Goal: Contribute content

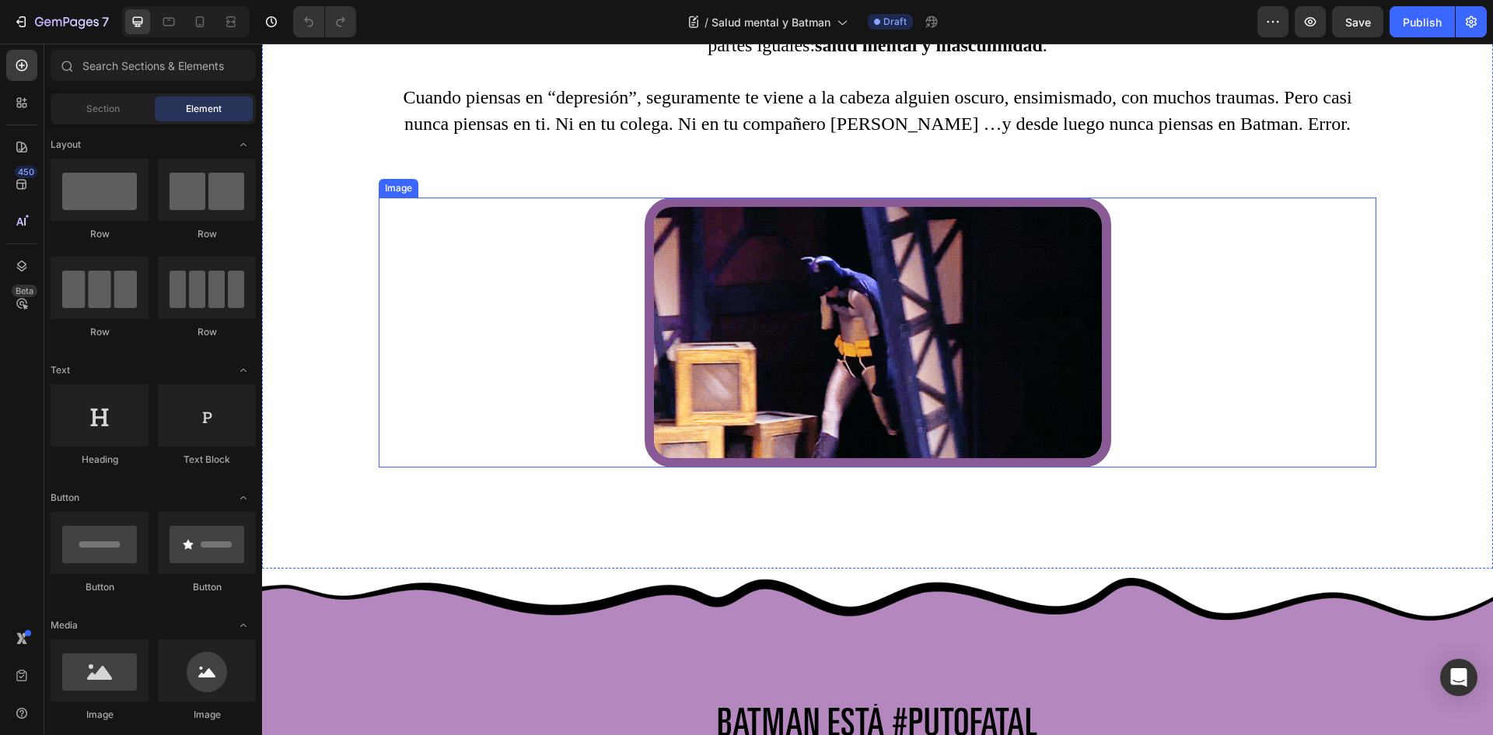
scroll to position [1088, 0]
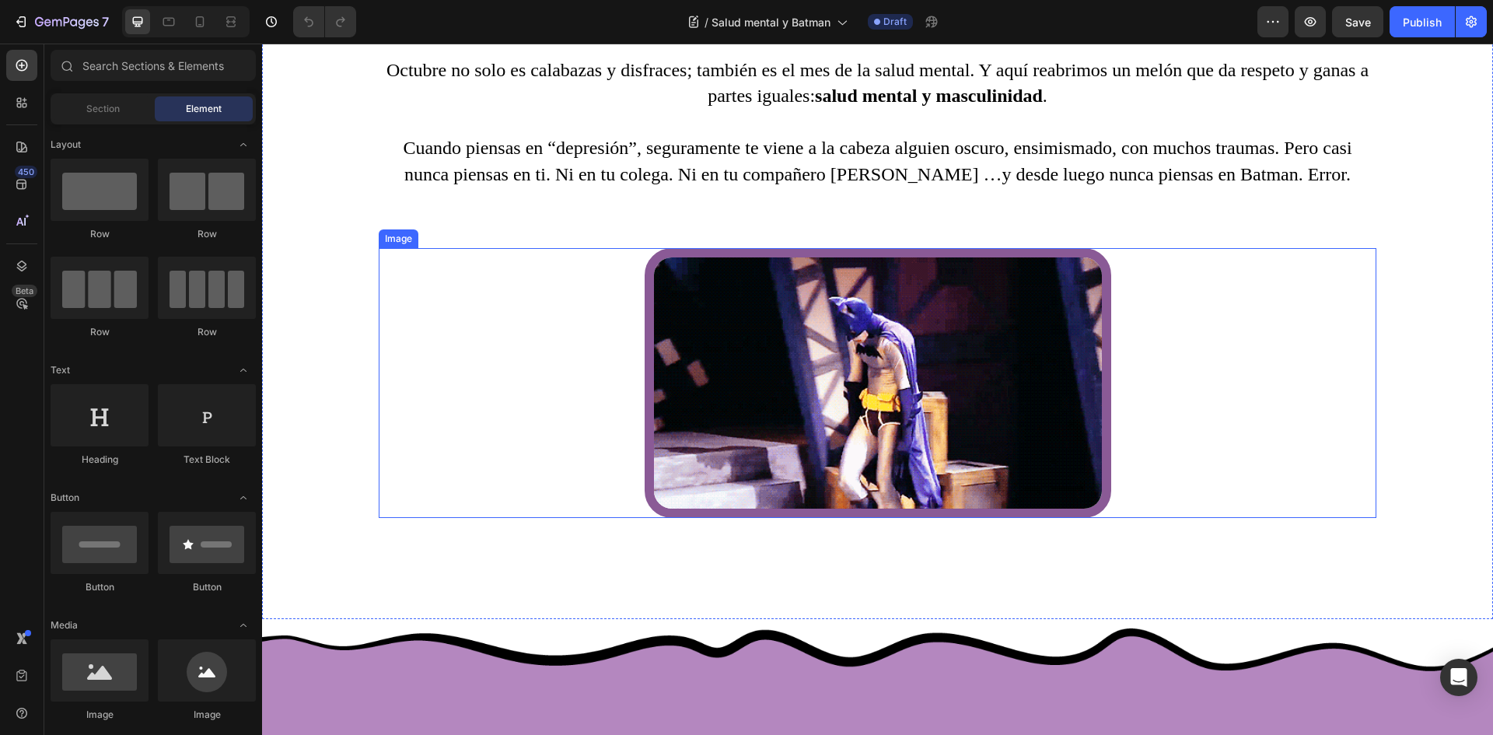
click at [816, 388] on img at bounding box center [877, 383] width 466 height 271
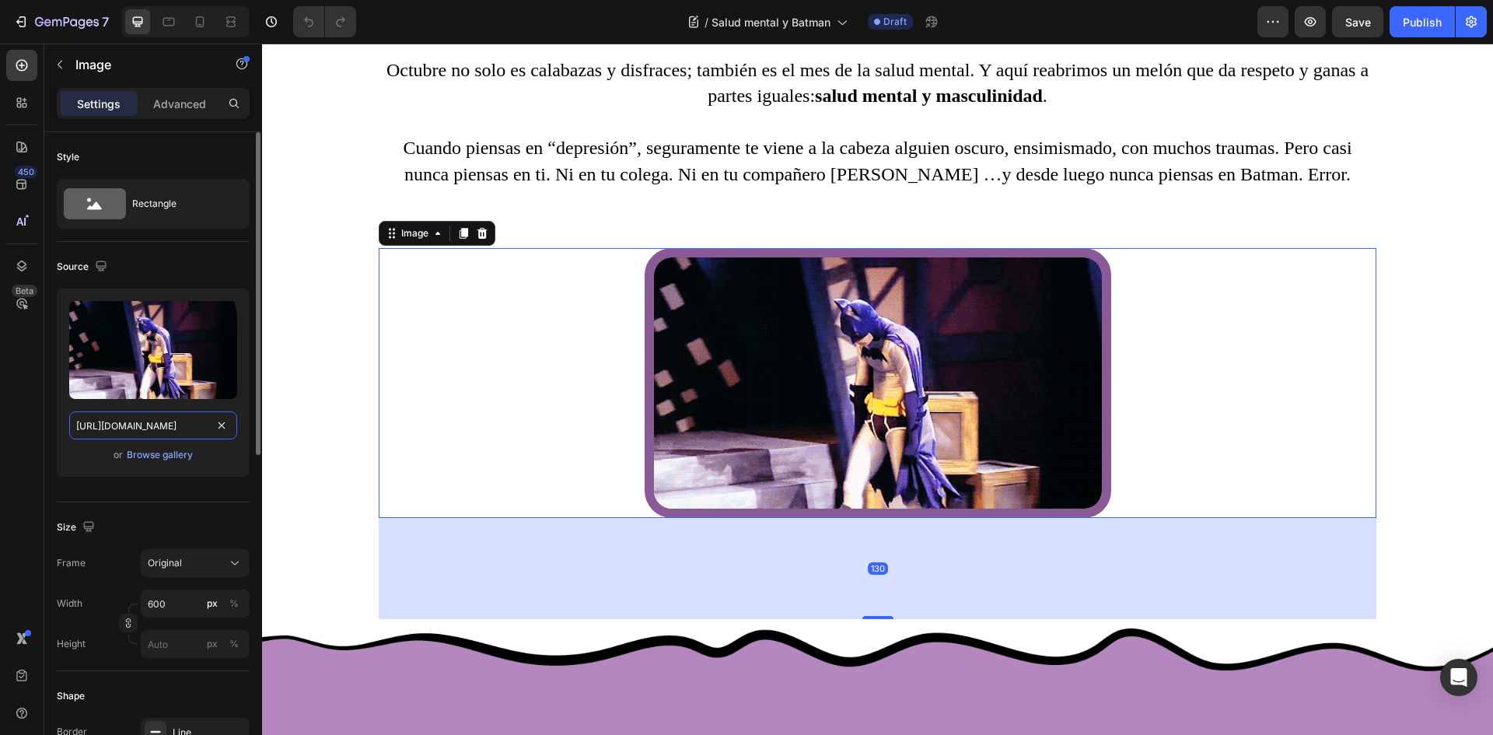
click at [171, 421] on input "[URL][DOMAIN_NAME]" at bounding box center [153, 425] width 168 height 28
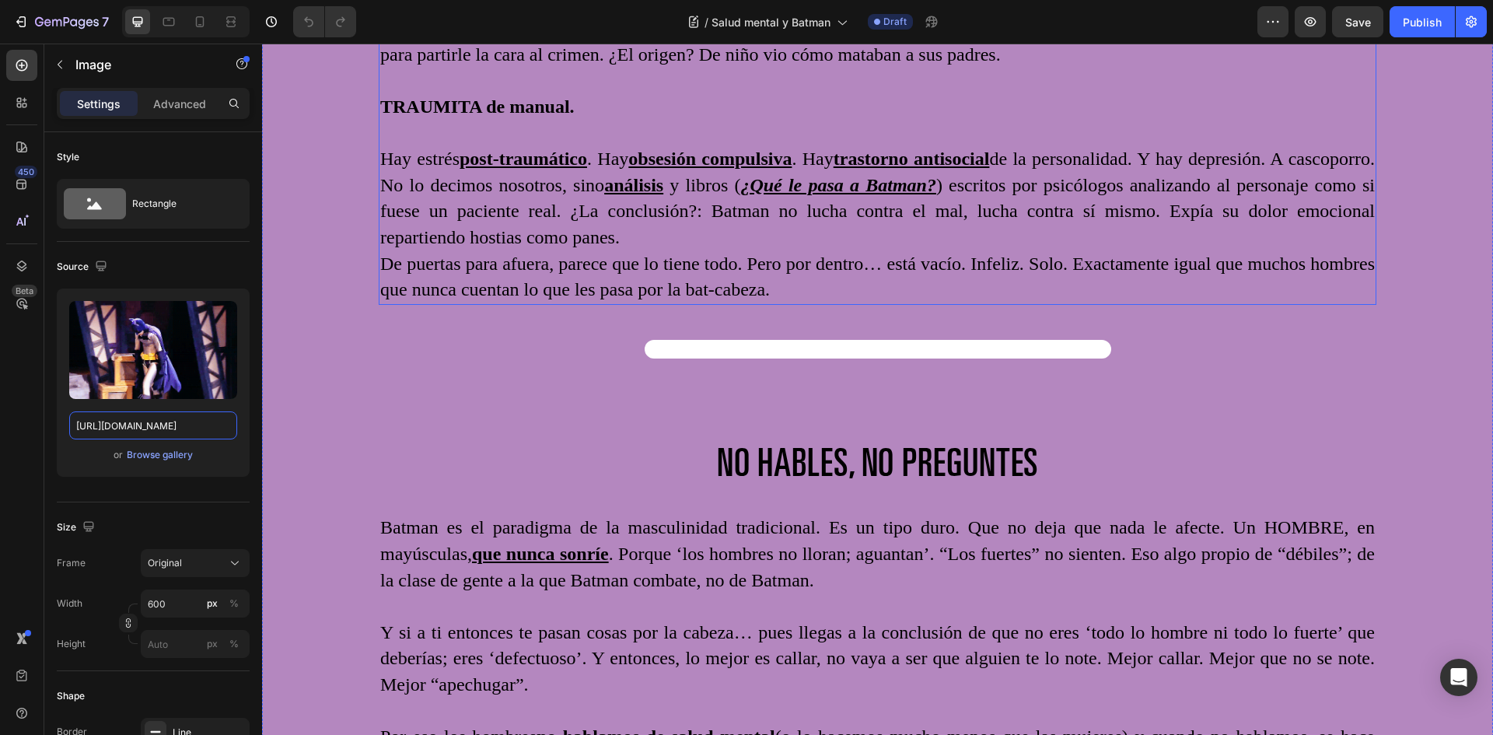
scroll to position [1943, 0]
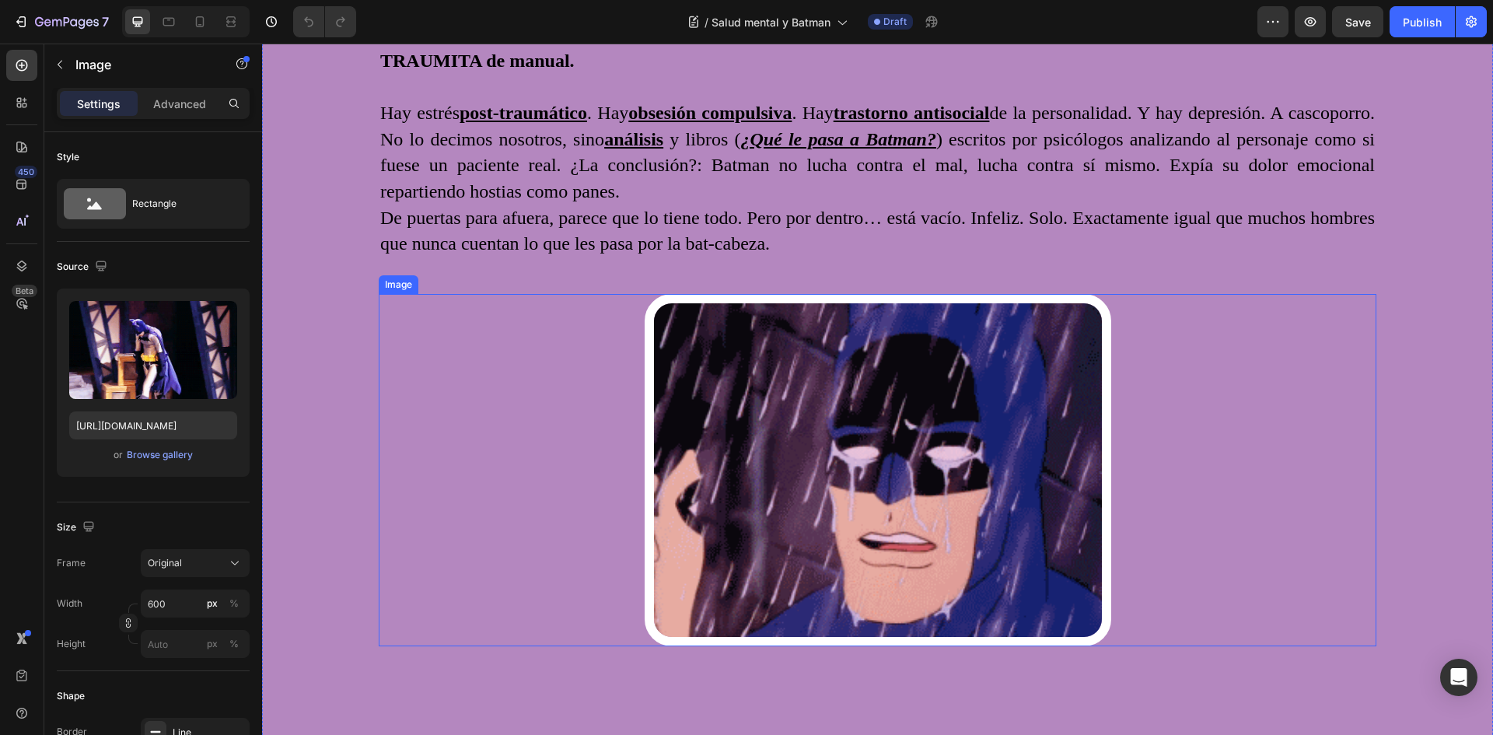
click at [822, 402] on img at bounding box center [877, 470] width 466 height 352
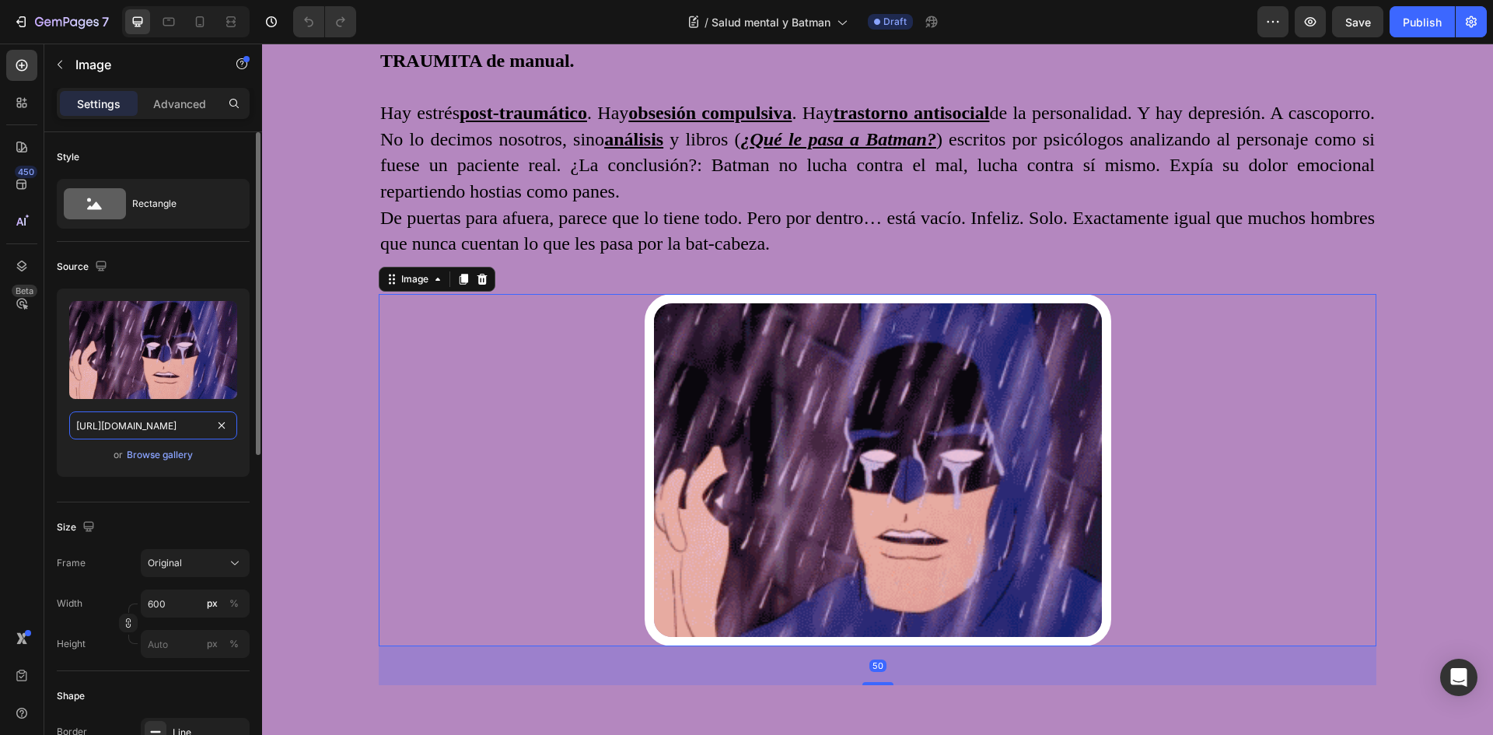
click at [184, 435] on input "[URL][DOMAIN_NAME]" at bounding box center [153, 425] width 168 height 28
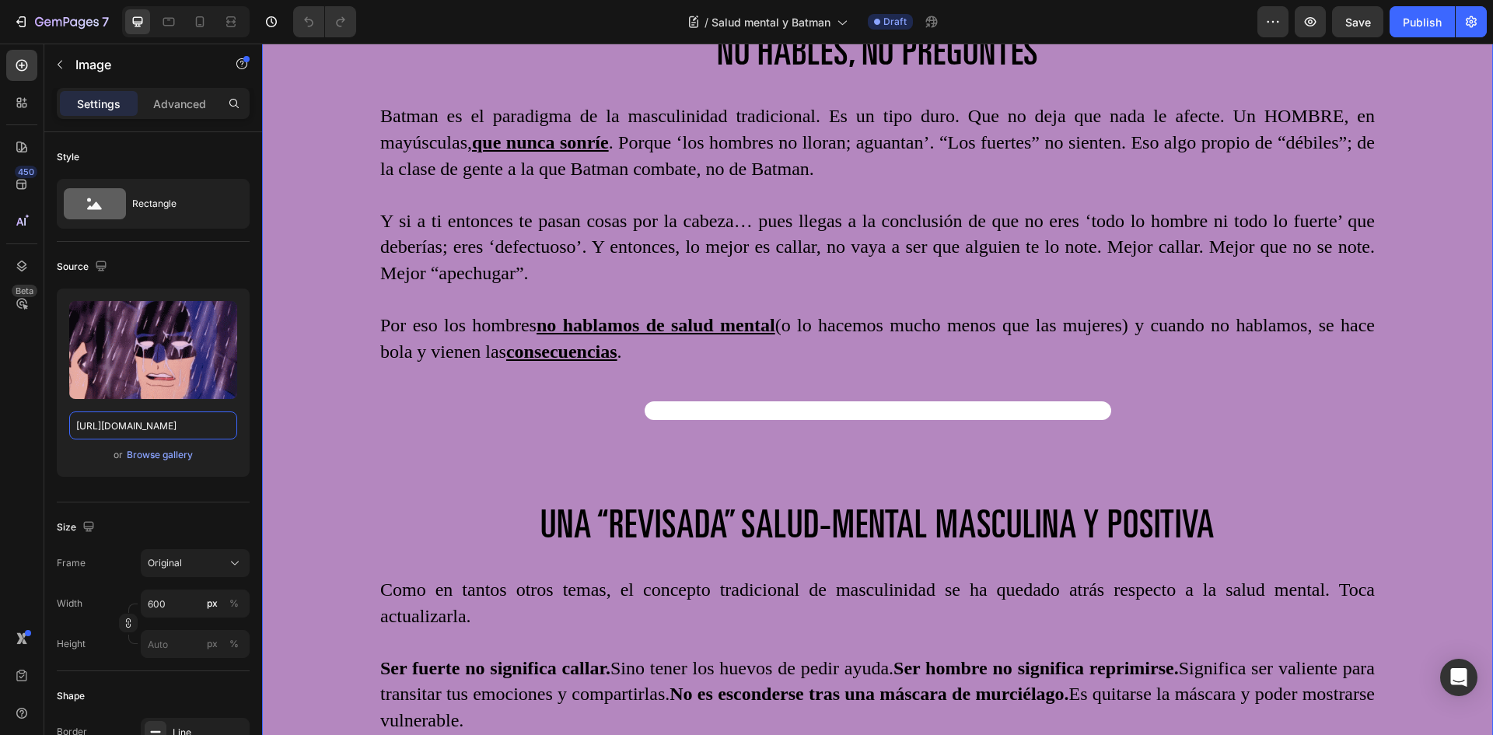
scroll to position [2643, 0]
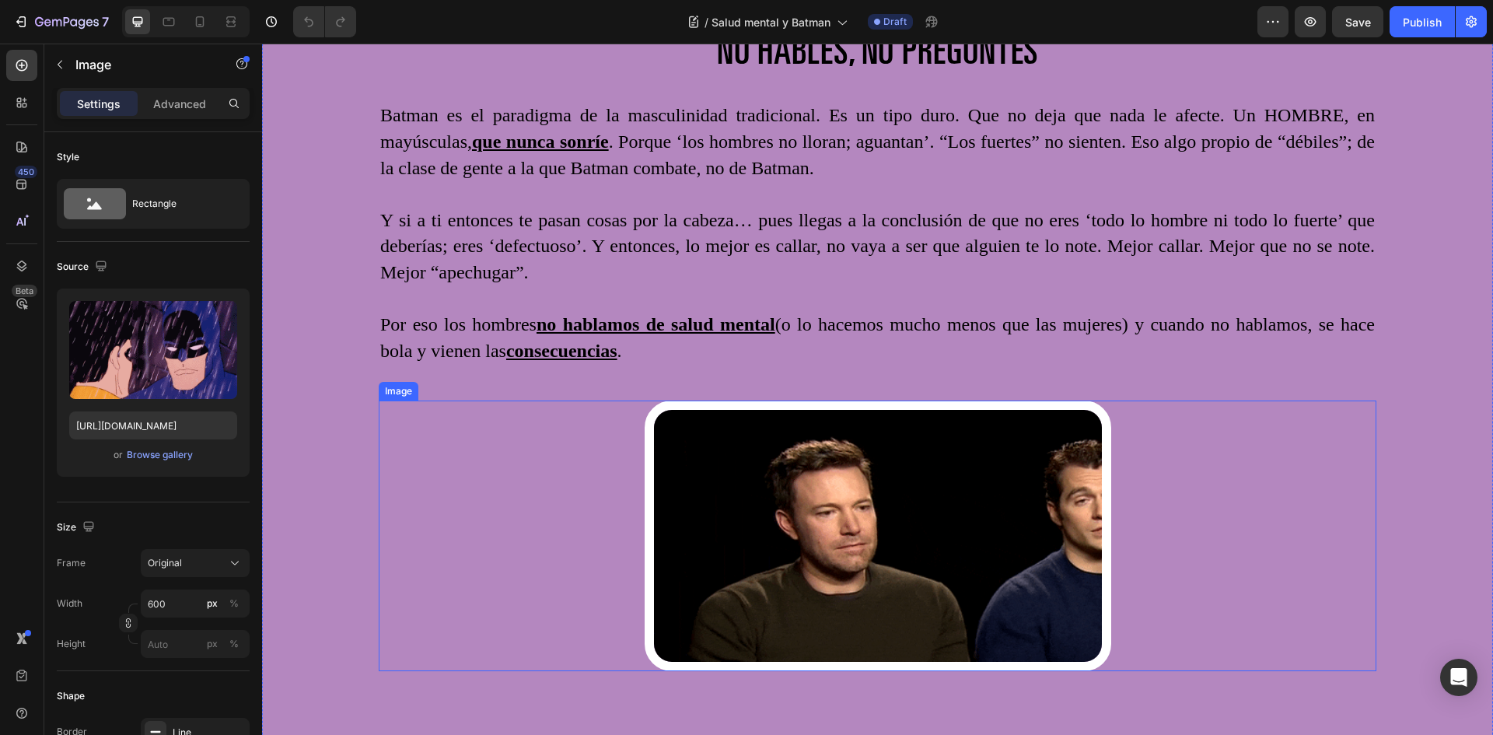
click at [833, 480] on img at bounding box center [877, 535] width 466 height 271
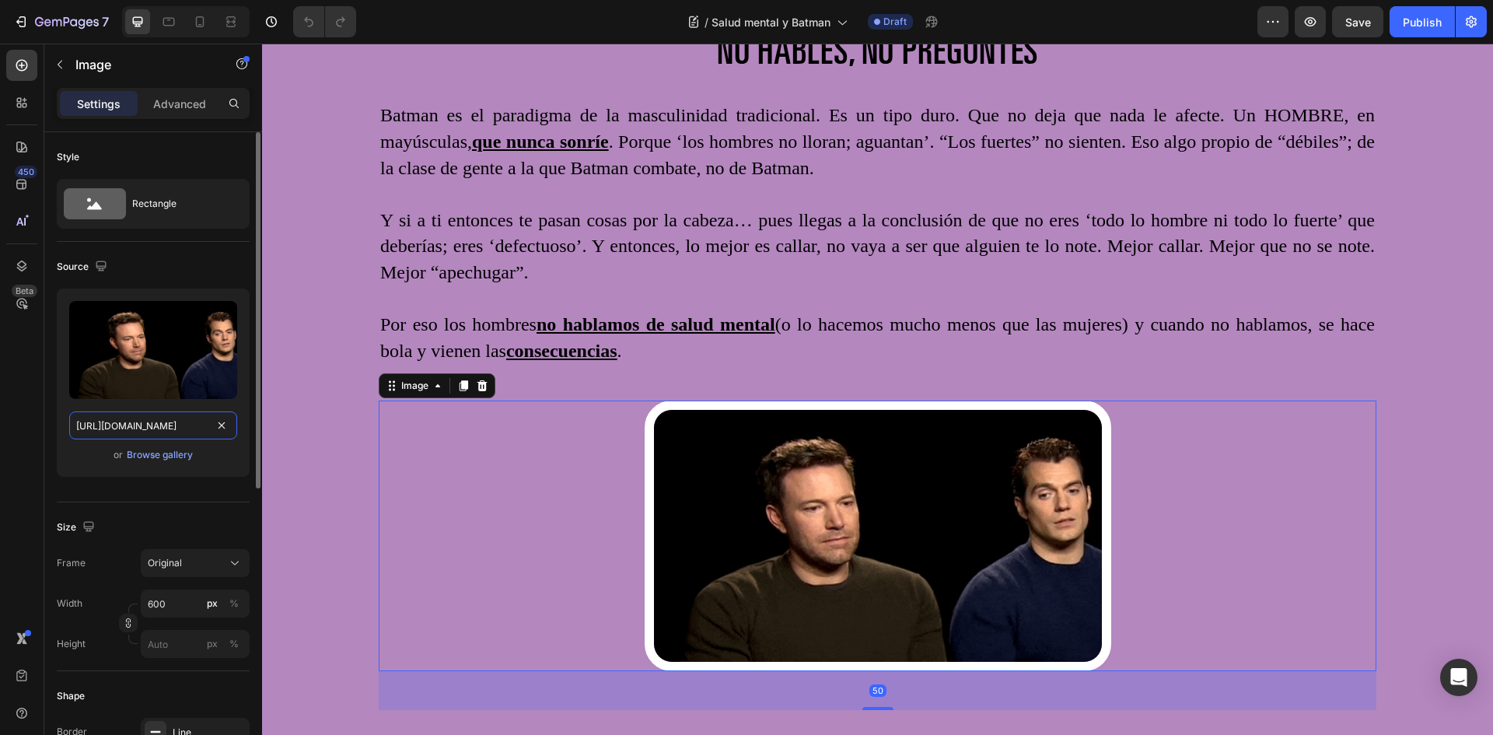
click at [162, 423] on input "[URL][DOMAIN_NAME]" at bounding box center [153, 425] width 168 height 28
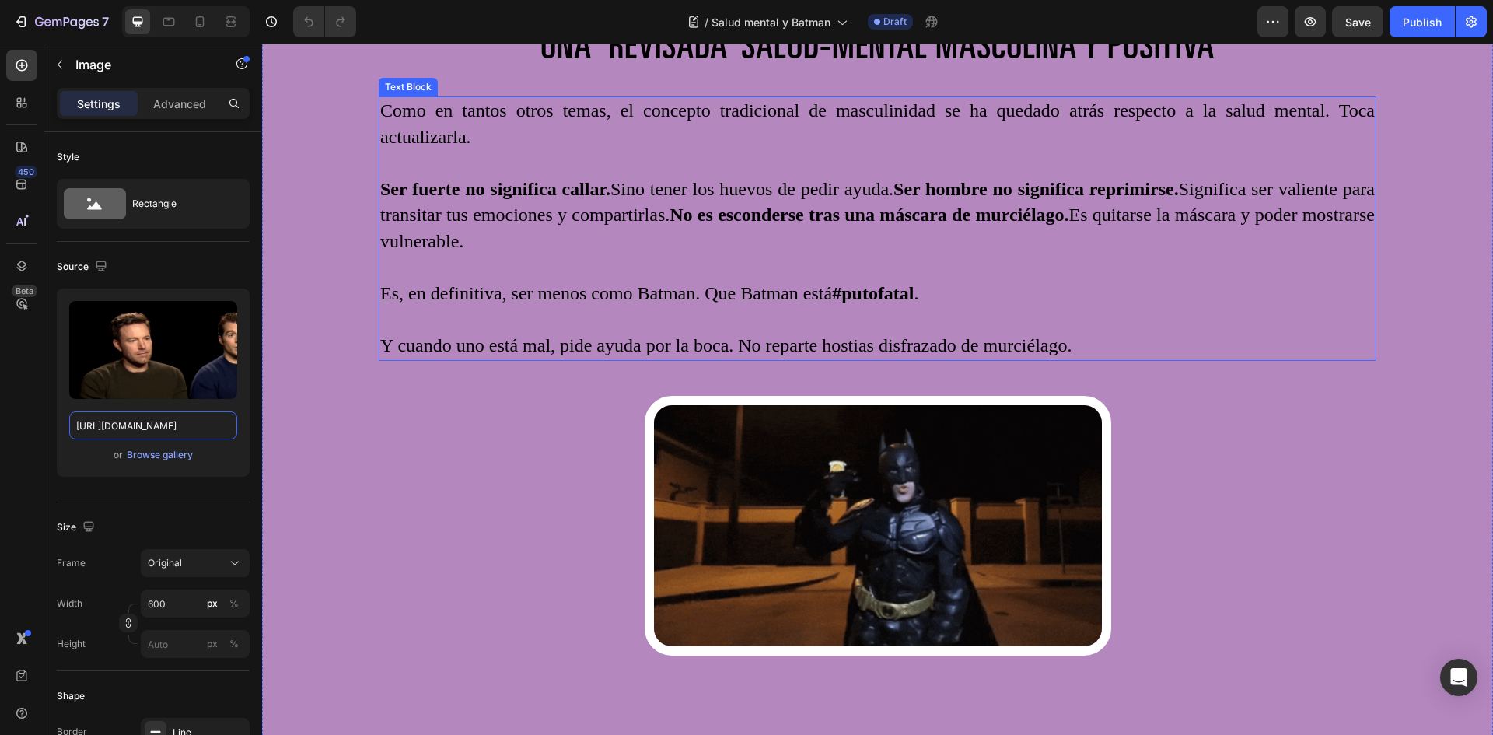
scroll to position [3420, 0]
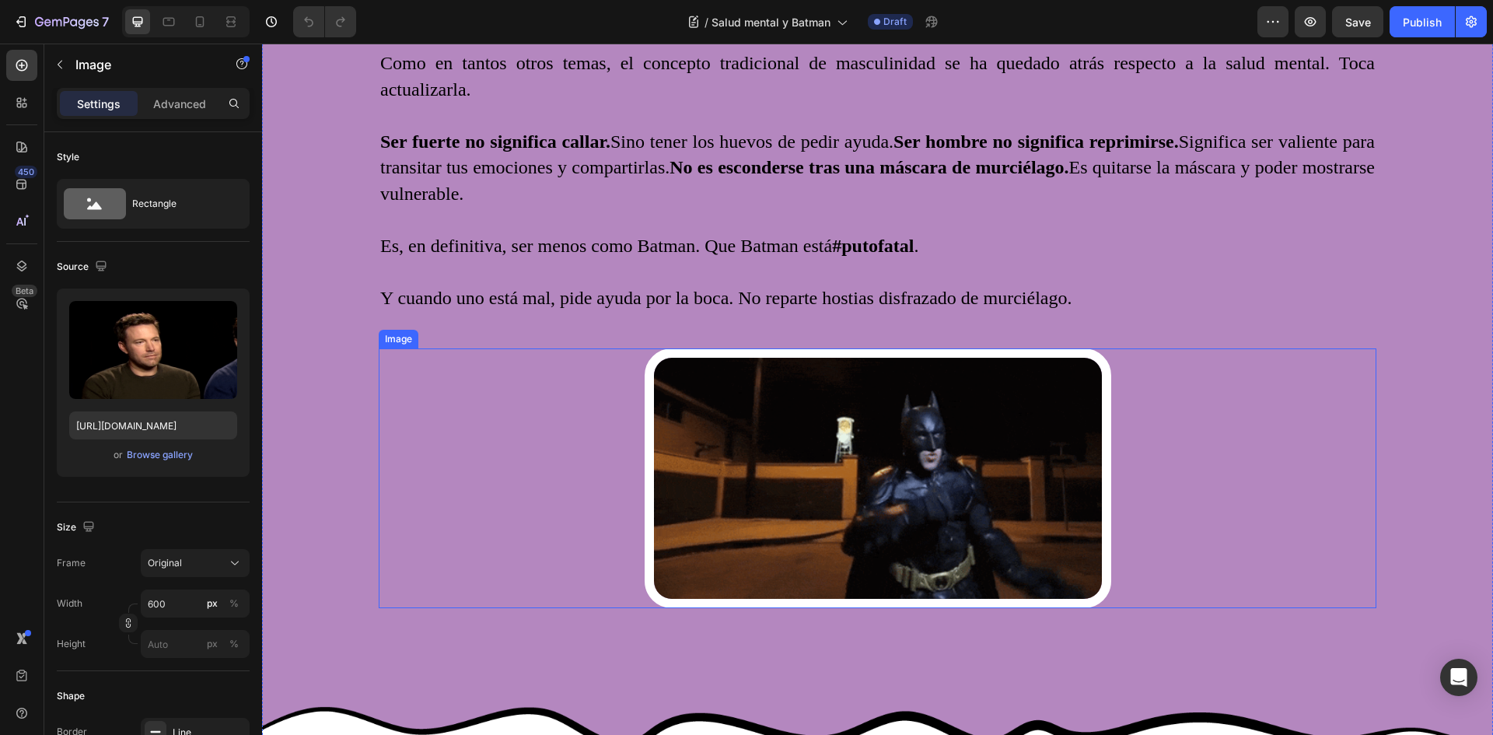
click at [853, 495] on img at bounding box center [877, 478] width 466 height 260
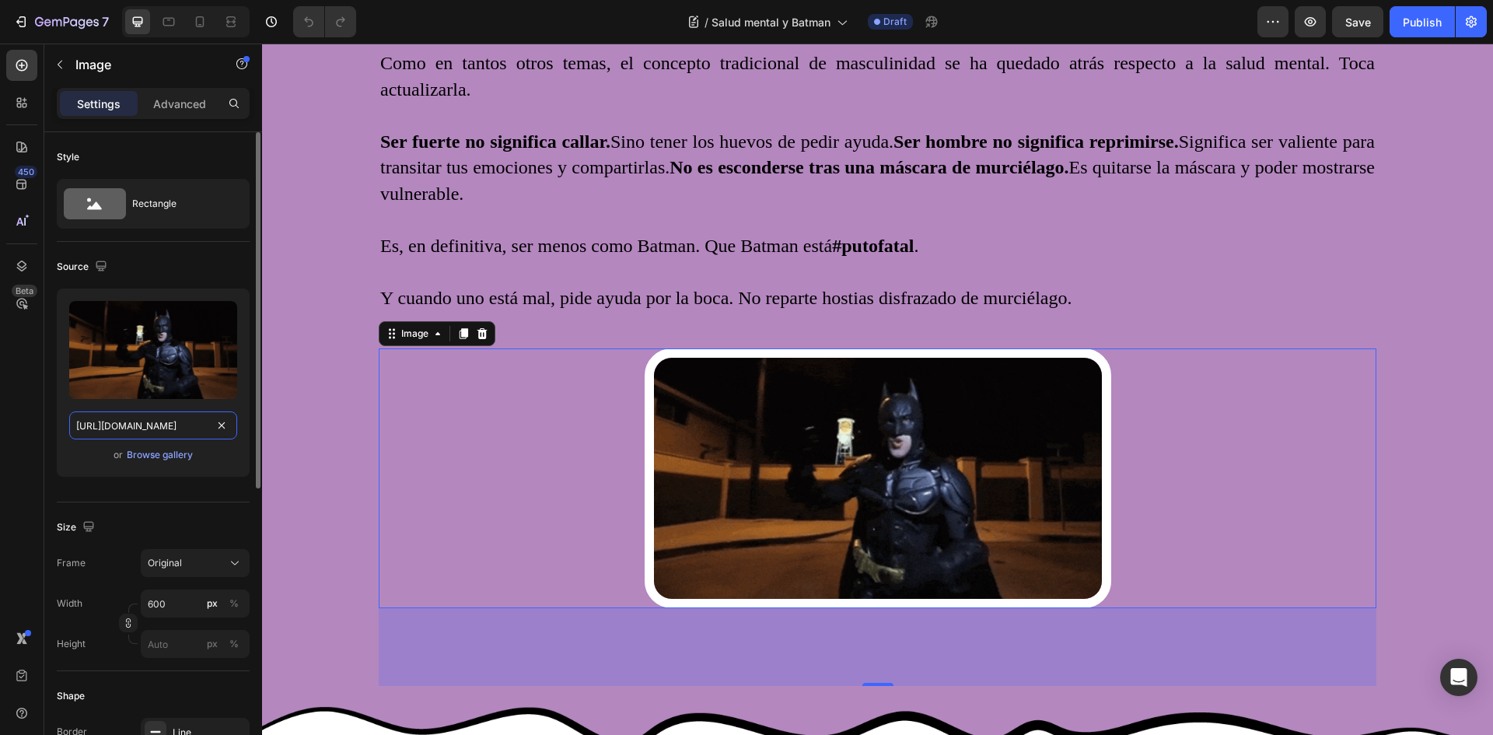
click at [159, 426] on input "[URL][DOMAIN_NAME]" at bounding box center [153, 425] width 168 height 28
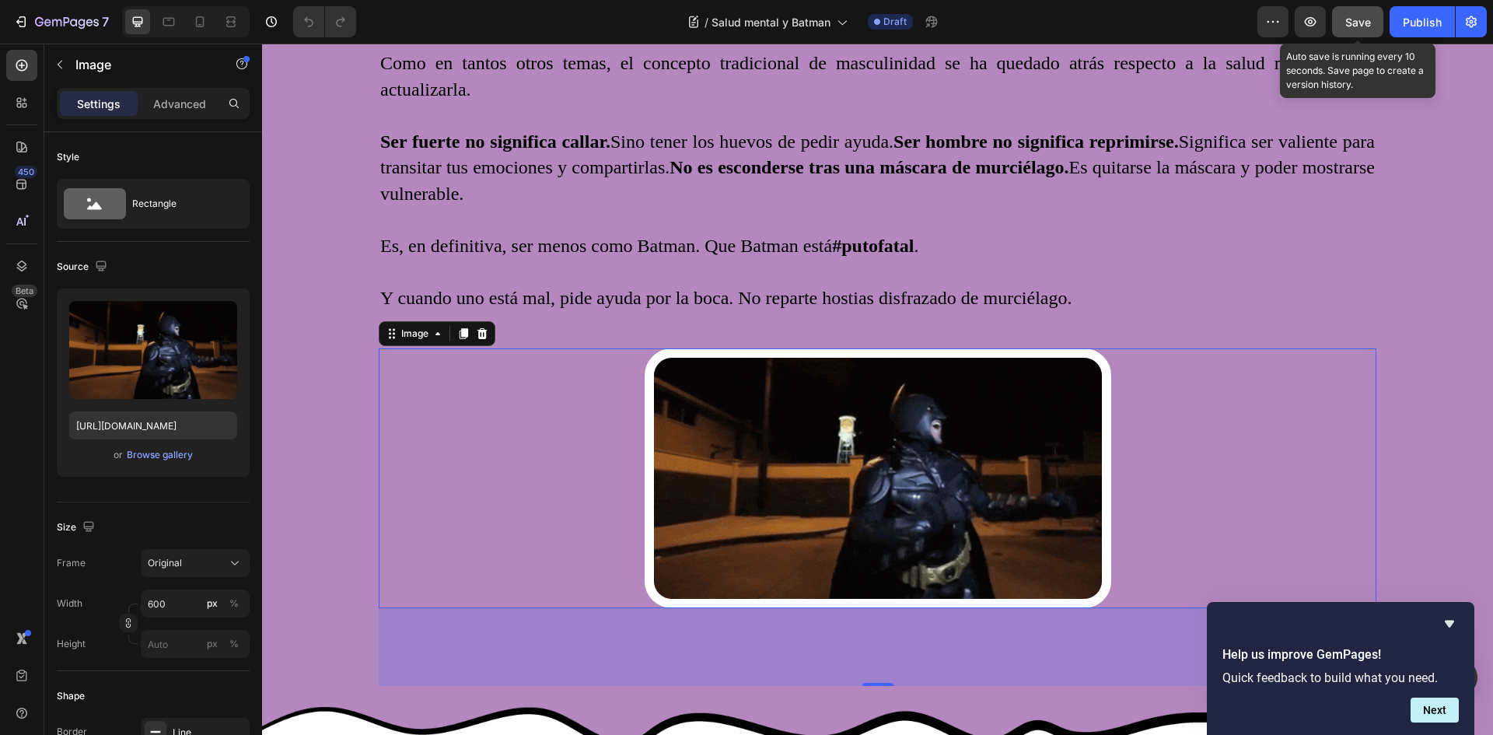
click at [1353, 16] on span "Save" at bounding box center [1358, 22] width 26 height 13
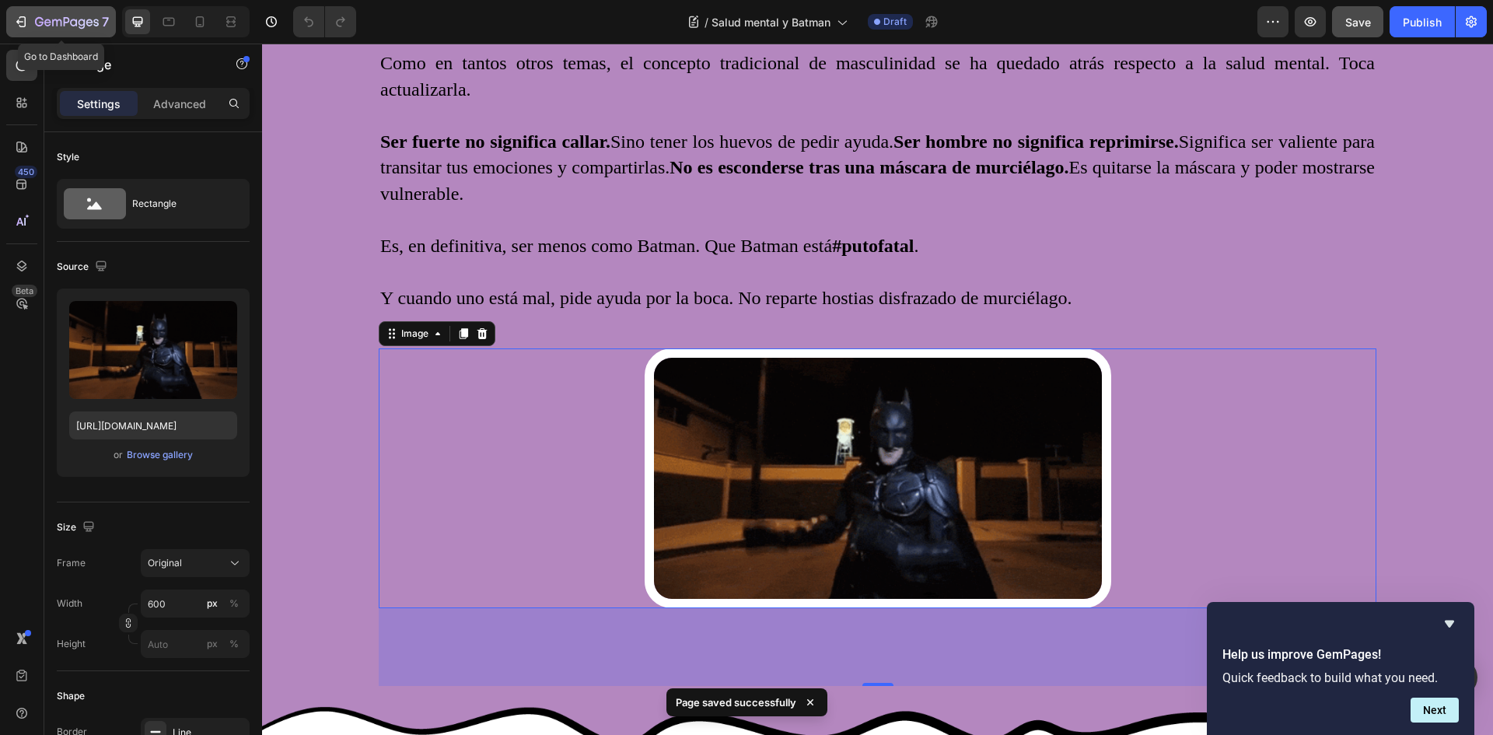
click at [50, 17] on icon "button" at bounding box center [67, 22] width 64 height 13
